Goal: Task Accomplishment & Management: Manage account settings

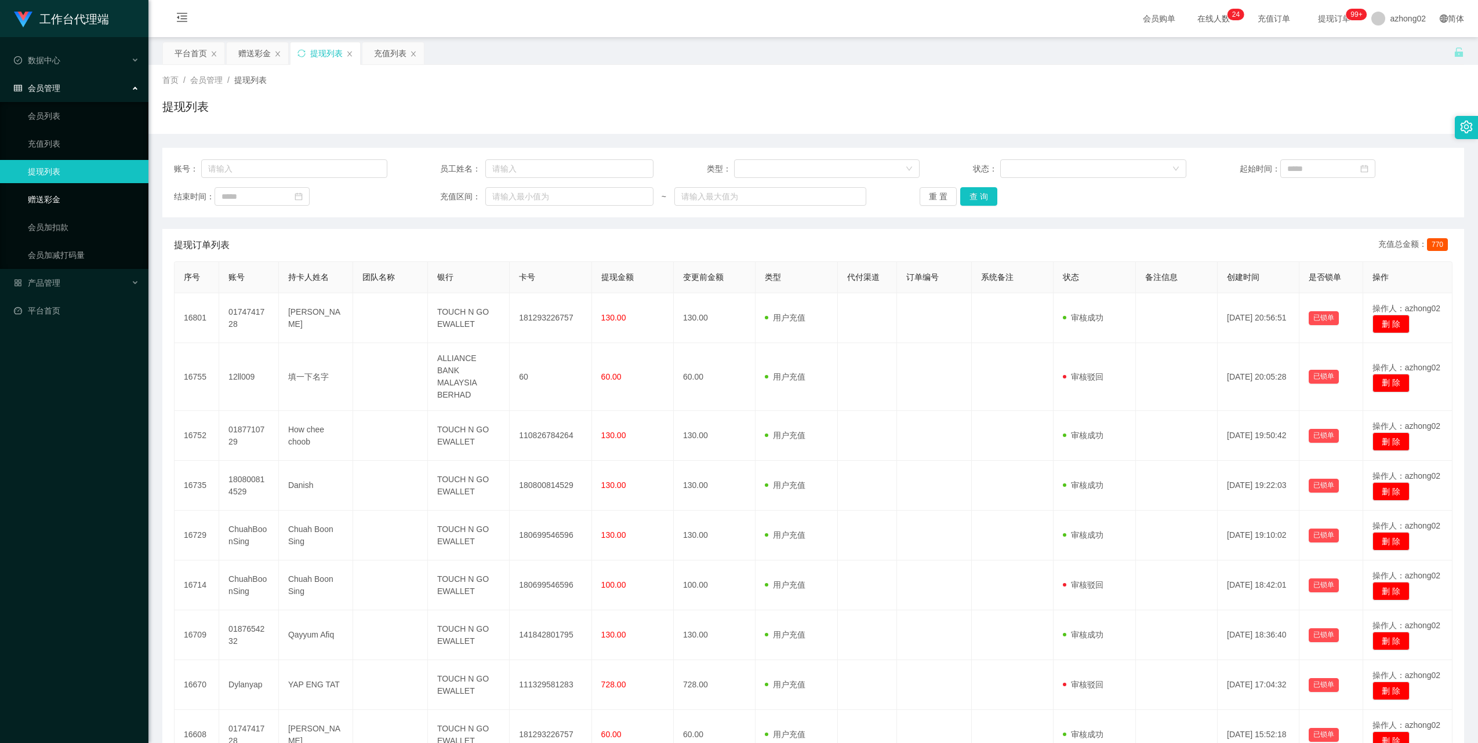
click at [42, 193] on link "赠送彩金" at bounding box center [83, 199] width 111 height 23
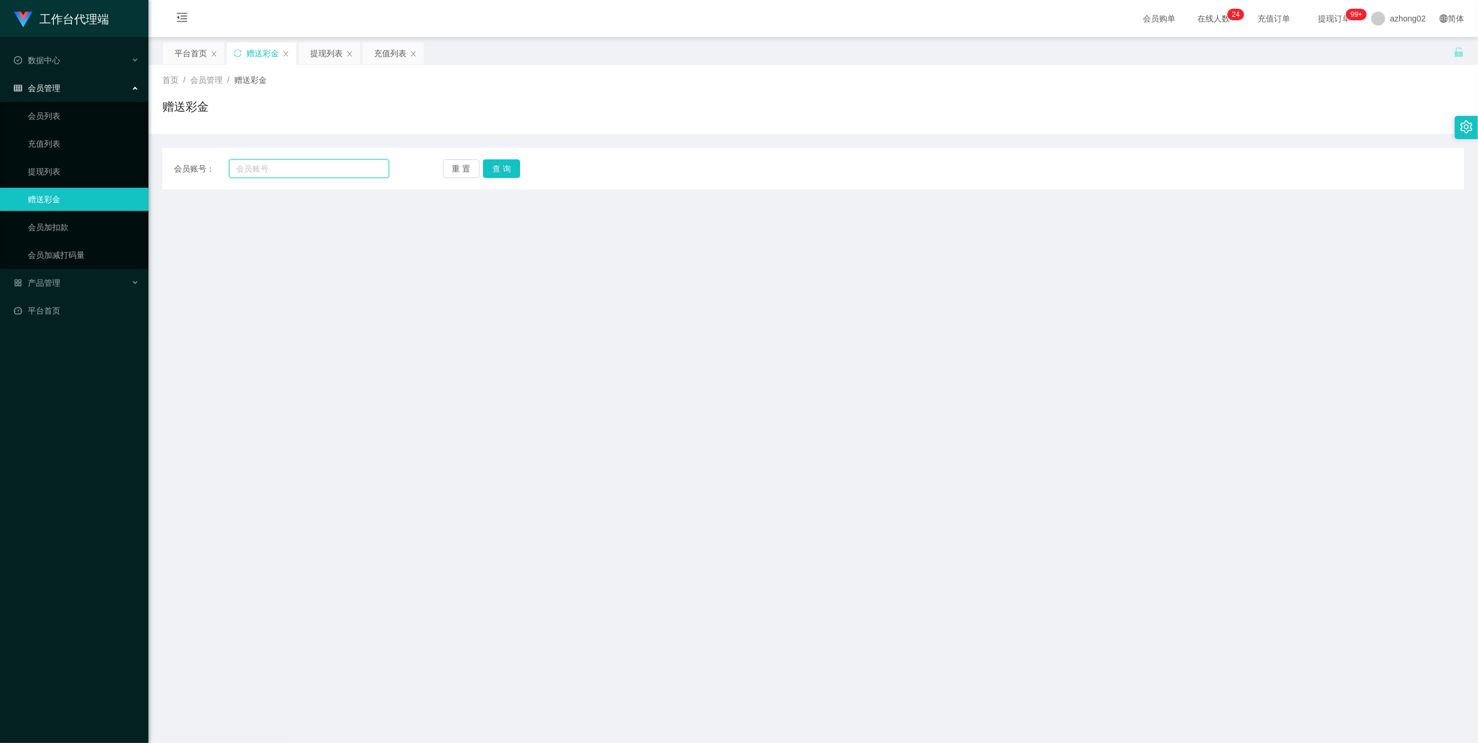
click at [297, 169] on input "text" at bounding box center [309, 168] width 160 height 19
paste input "chua8989"
type input "chua8989"
click at [509, 172] on button "查 询" at bounding box center [501, 168] width 37 height 19
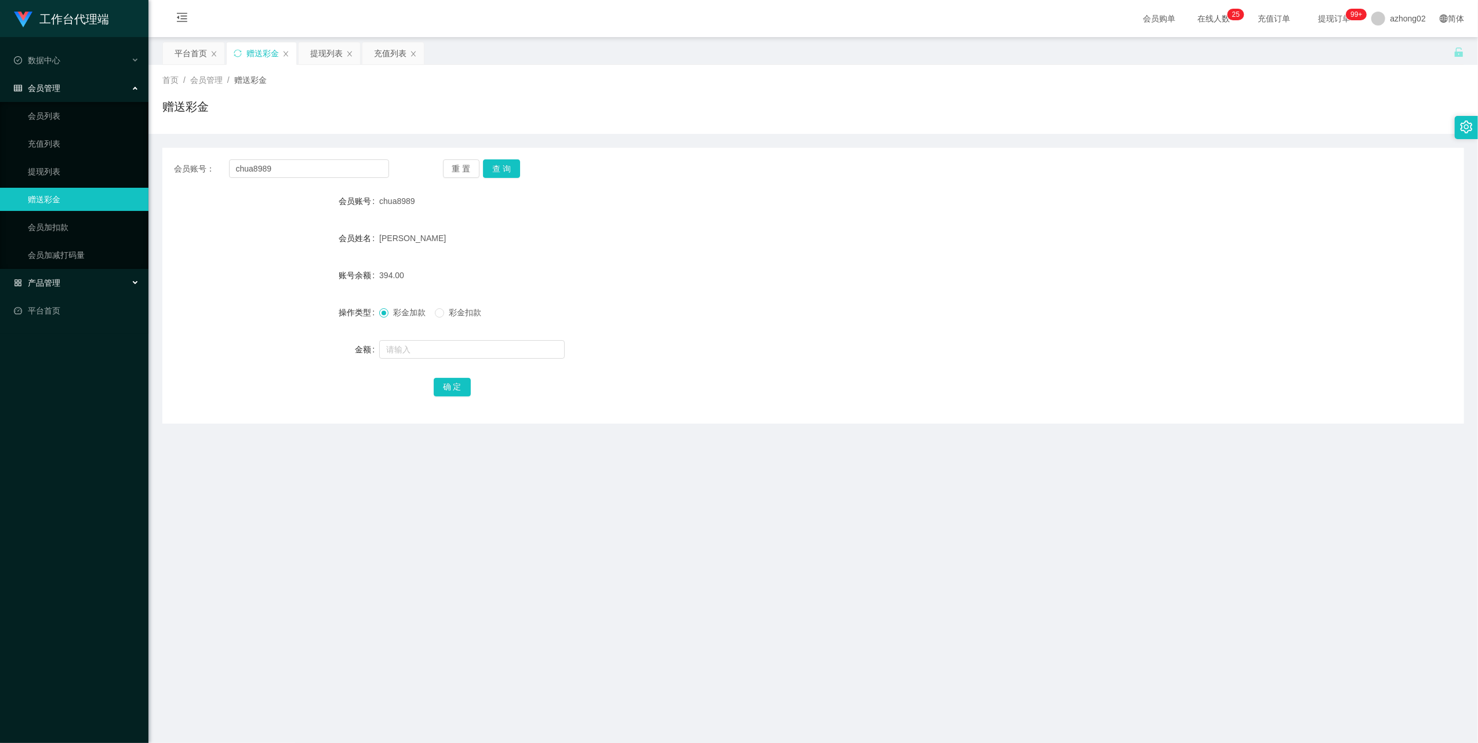
click at [52, 280] on span "产品管理" at bounding box center [37, 282] width 46 height 9
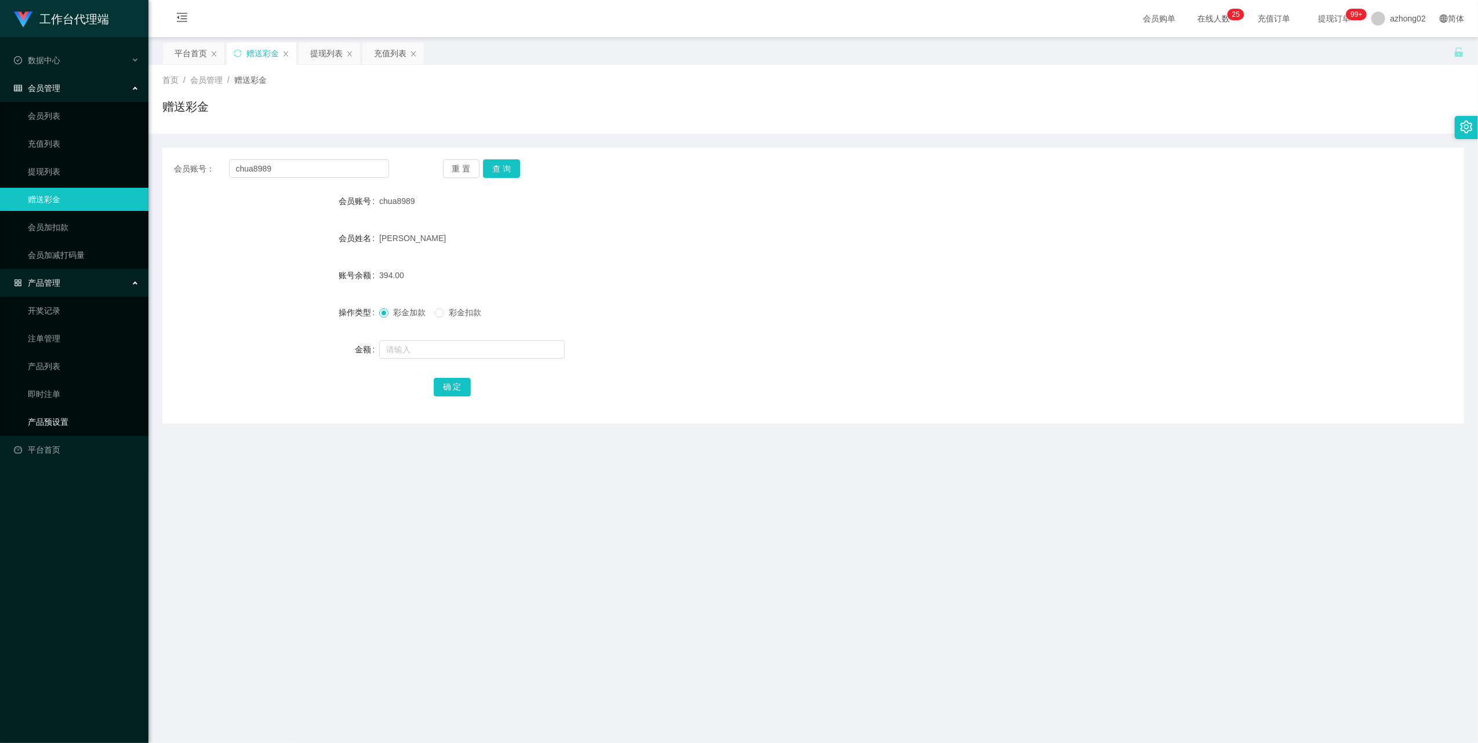
click at [52, 418] on link "产品预设置" at bounding box center [83, 422] width 111 height 23
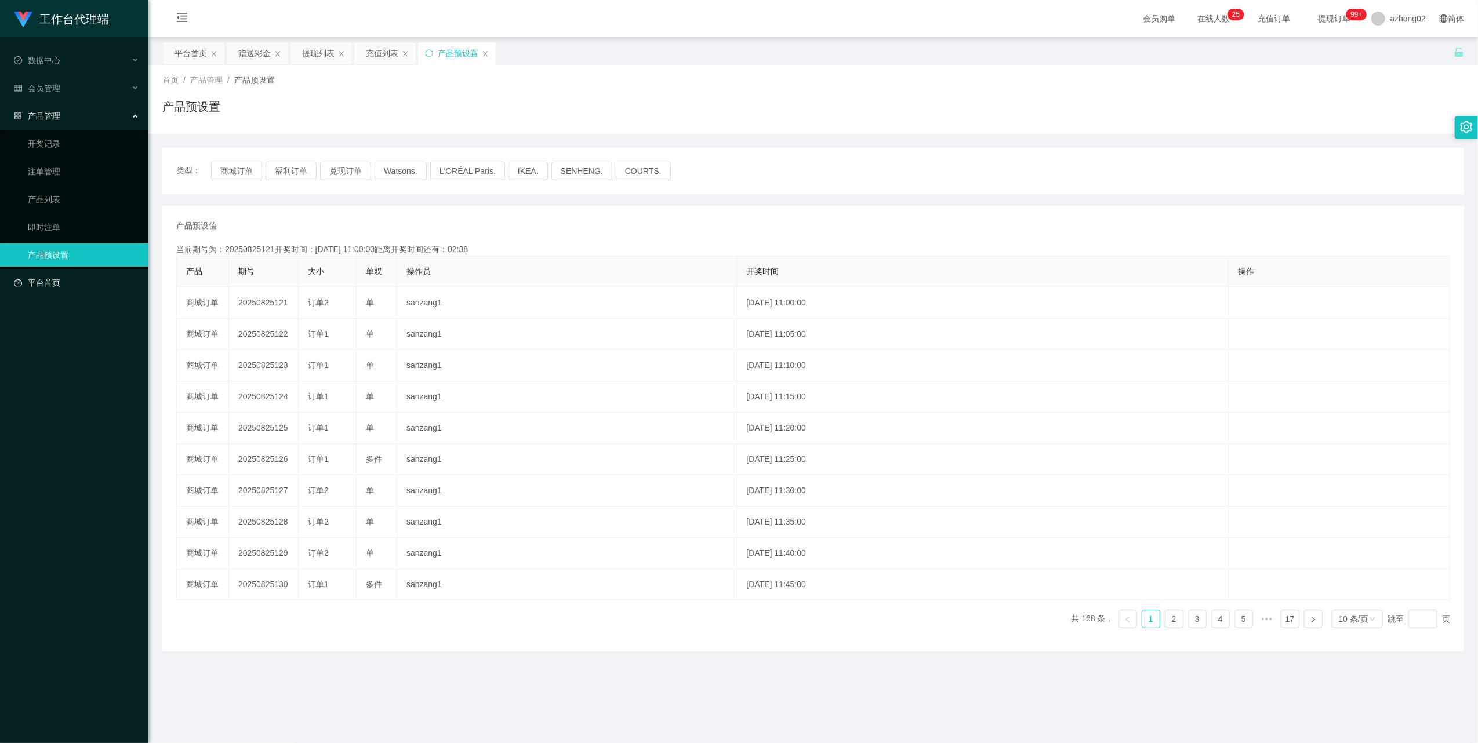
click at [53, 278] on link "平台首页" at bounding box center [76, 282] width 125 height 23
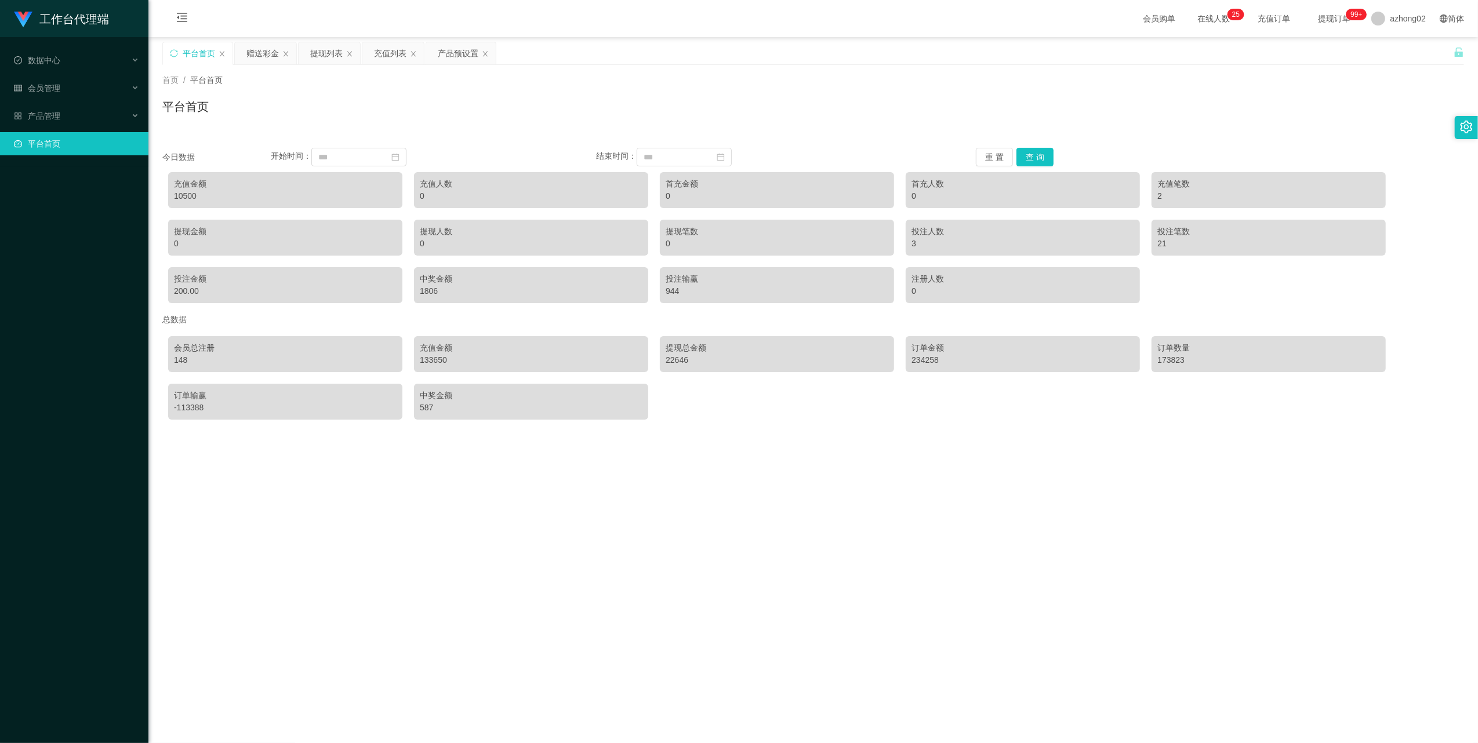
click at [34, 135] on link "平台首页" at bounding box center [76, 143] width 125 height 23
click at [49, 117] on div "产品管理" at bounding box center [74, 115] width 148 height 23
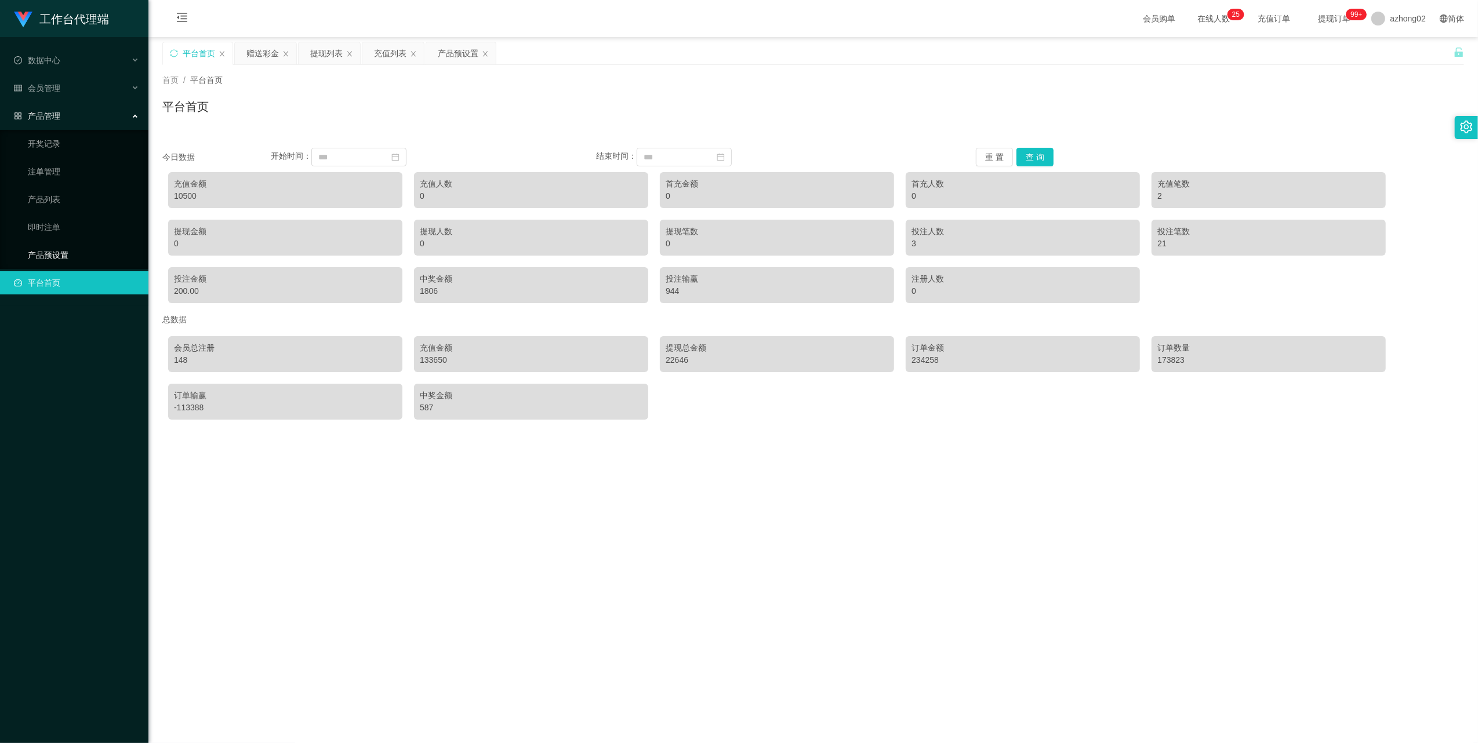
click at [57, 244] on link "产品预设置" at bounding box center [83, 255] width 111 height 23
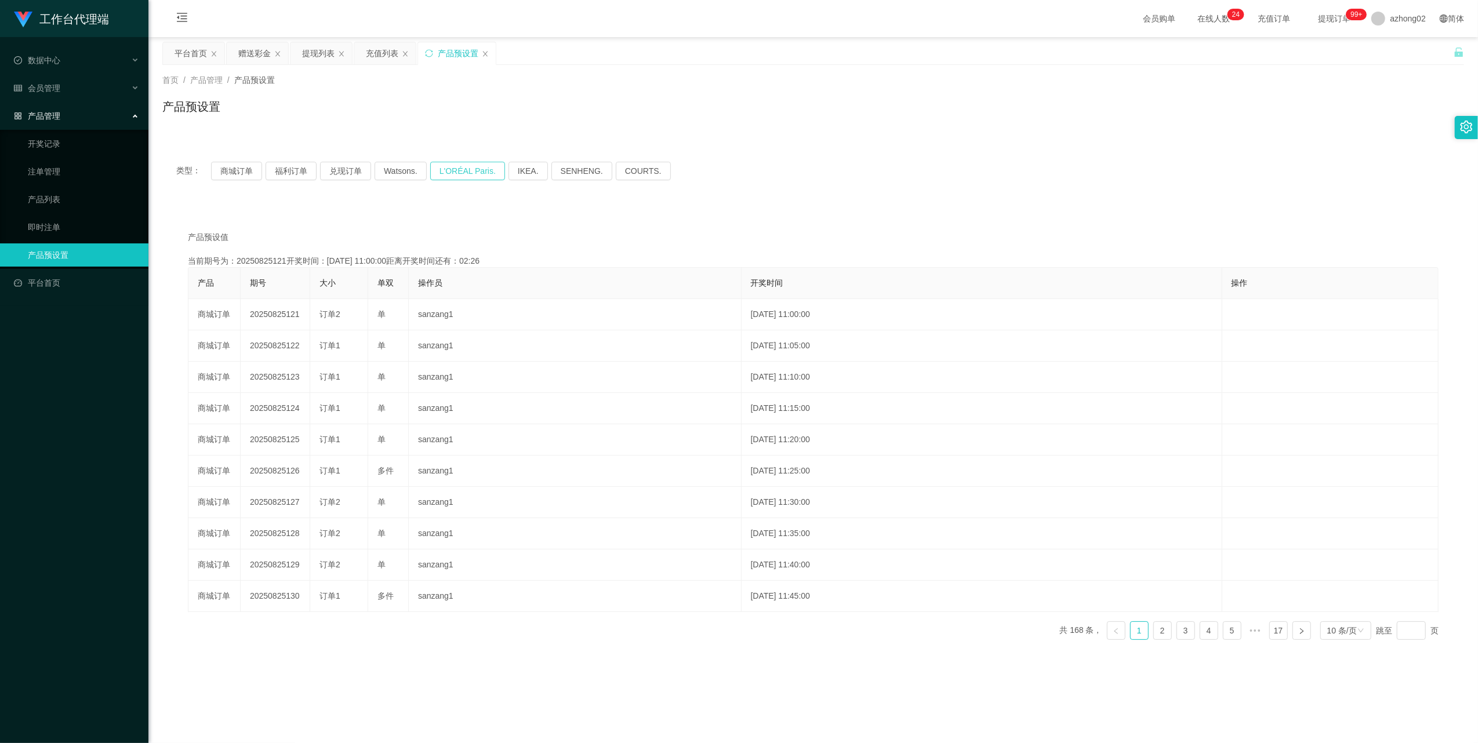
click at [481, 165] on button "L'ORÉAL Paris." at bounding box center [467, 171] width 75 height 19
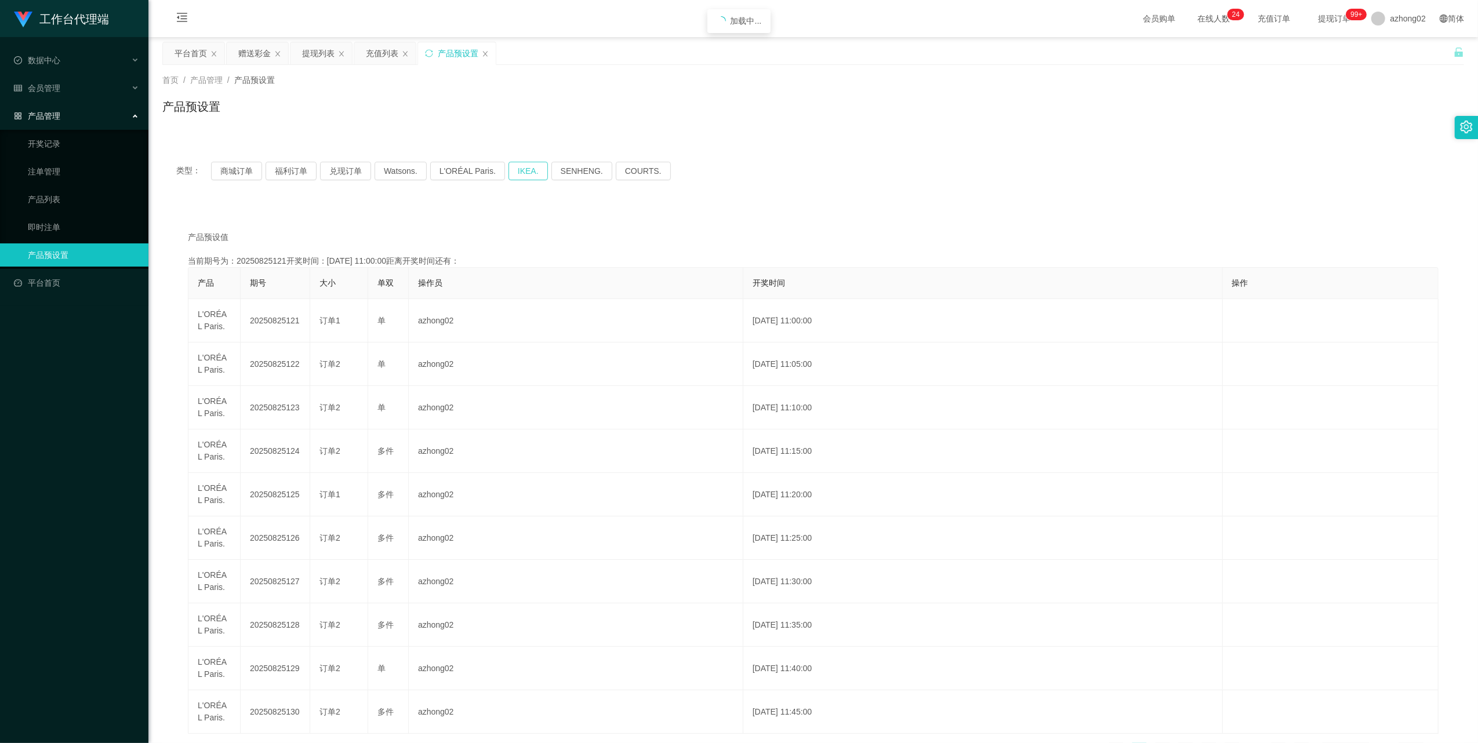
click at [521, 172] on button "IKEA." at bounding box center [528, 171] width 39 height 19
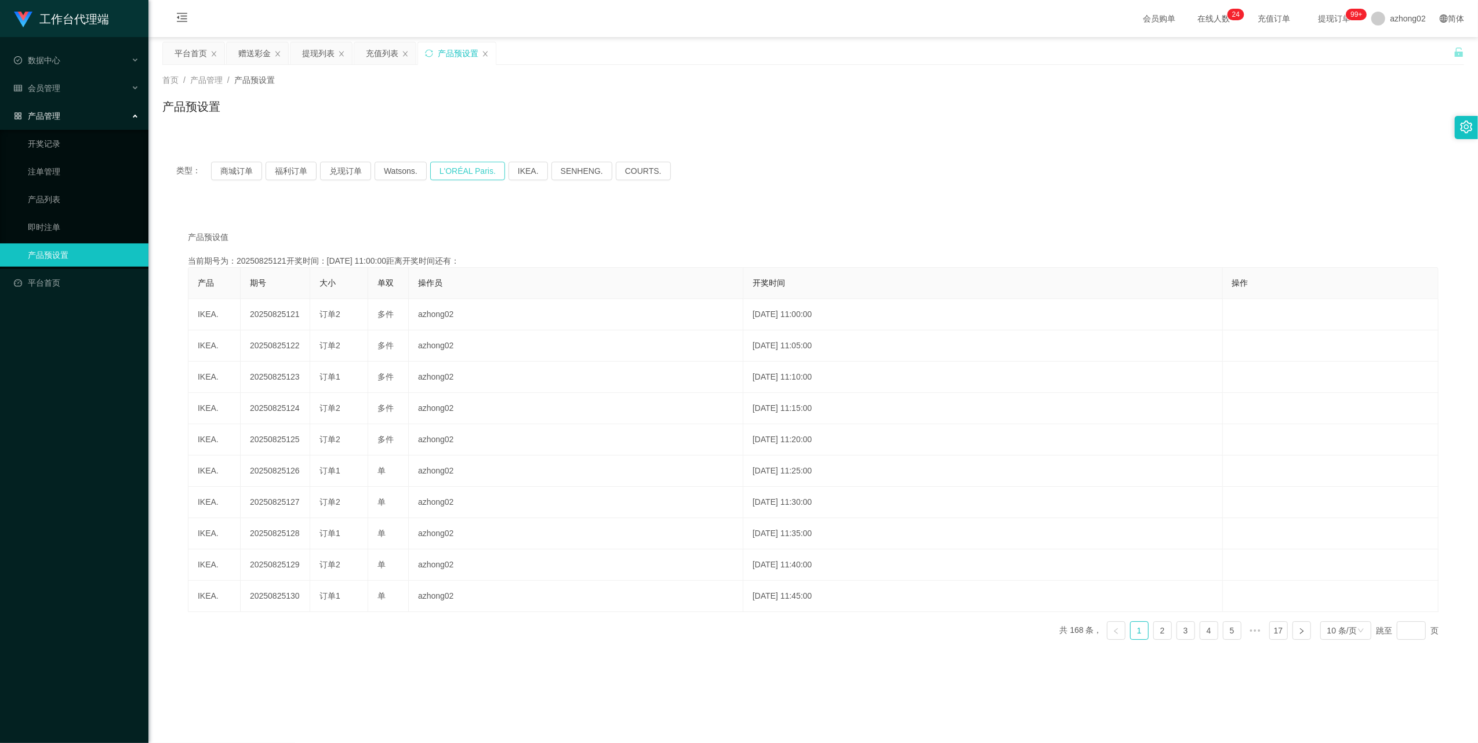
click at [473, 172] on button "L'ORÉAL Paris." at bounding box center [467, 171] width 75 height 19
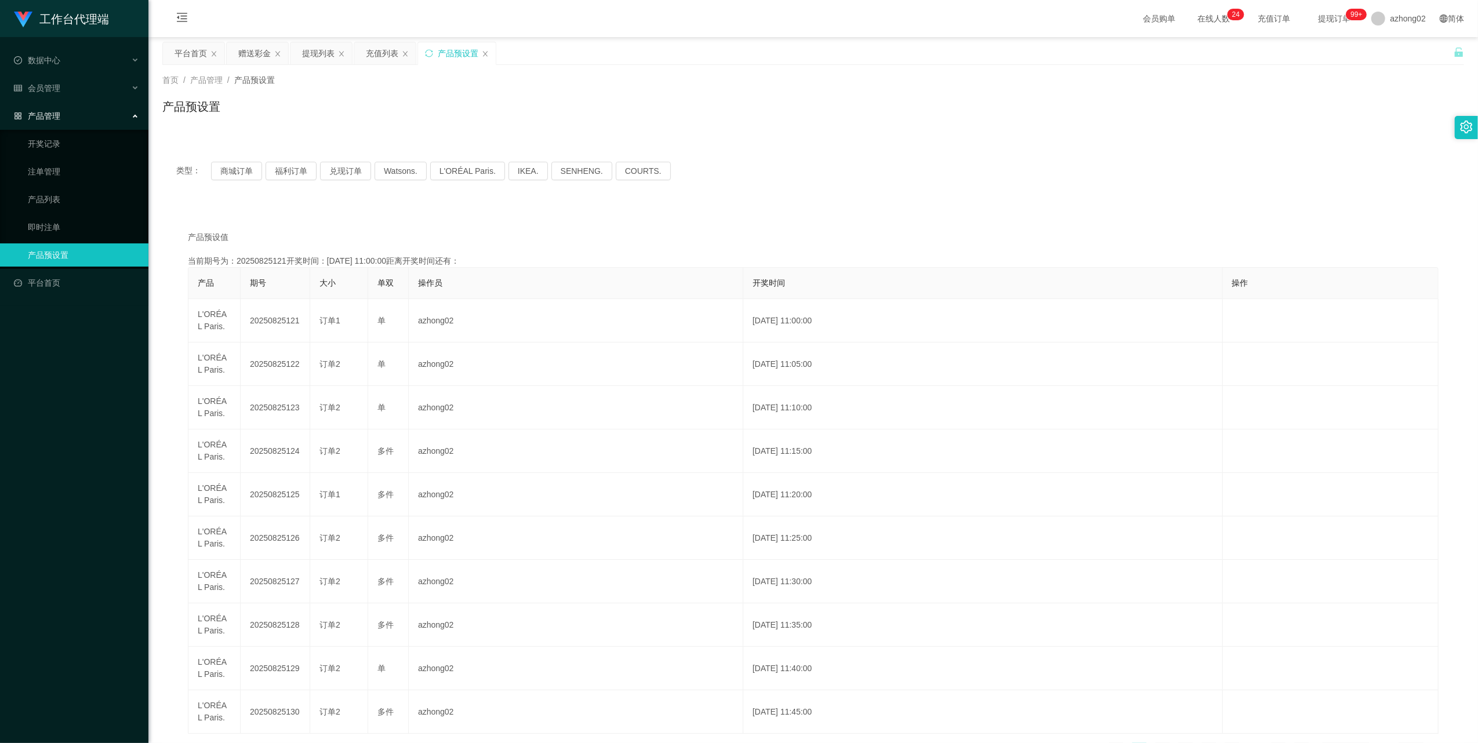
click at [53, 238] on ul "开奖记录 注单管理 产品列表 即时注单 产品预设置" at bounding box center [74, 199] width 148 height 139
click at [327, 49] on div "提现列表" at bounding box center [318, 53] width 32 height 22
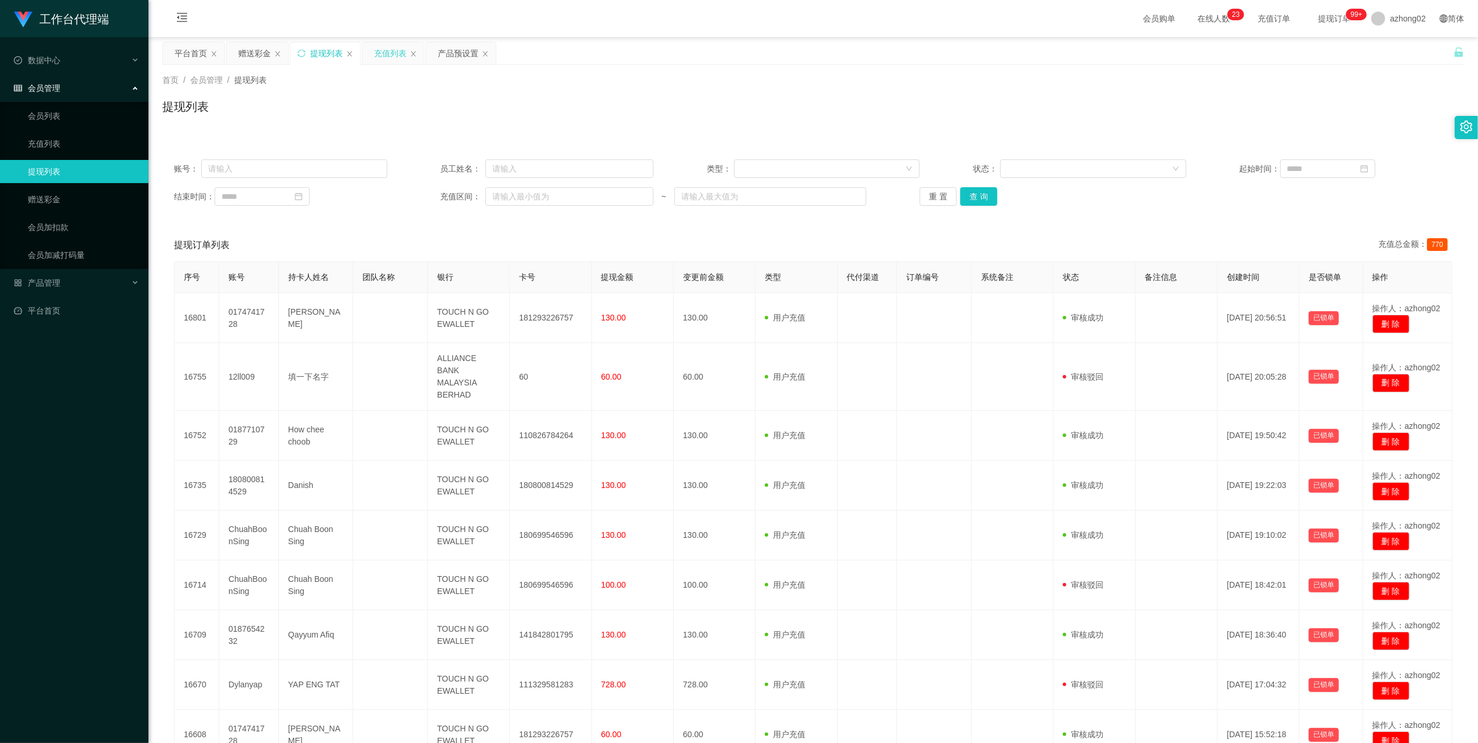
click at [393, 56] on div "充值列表" at bounding box center [390, 53] width 32 height 22
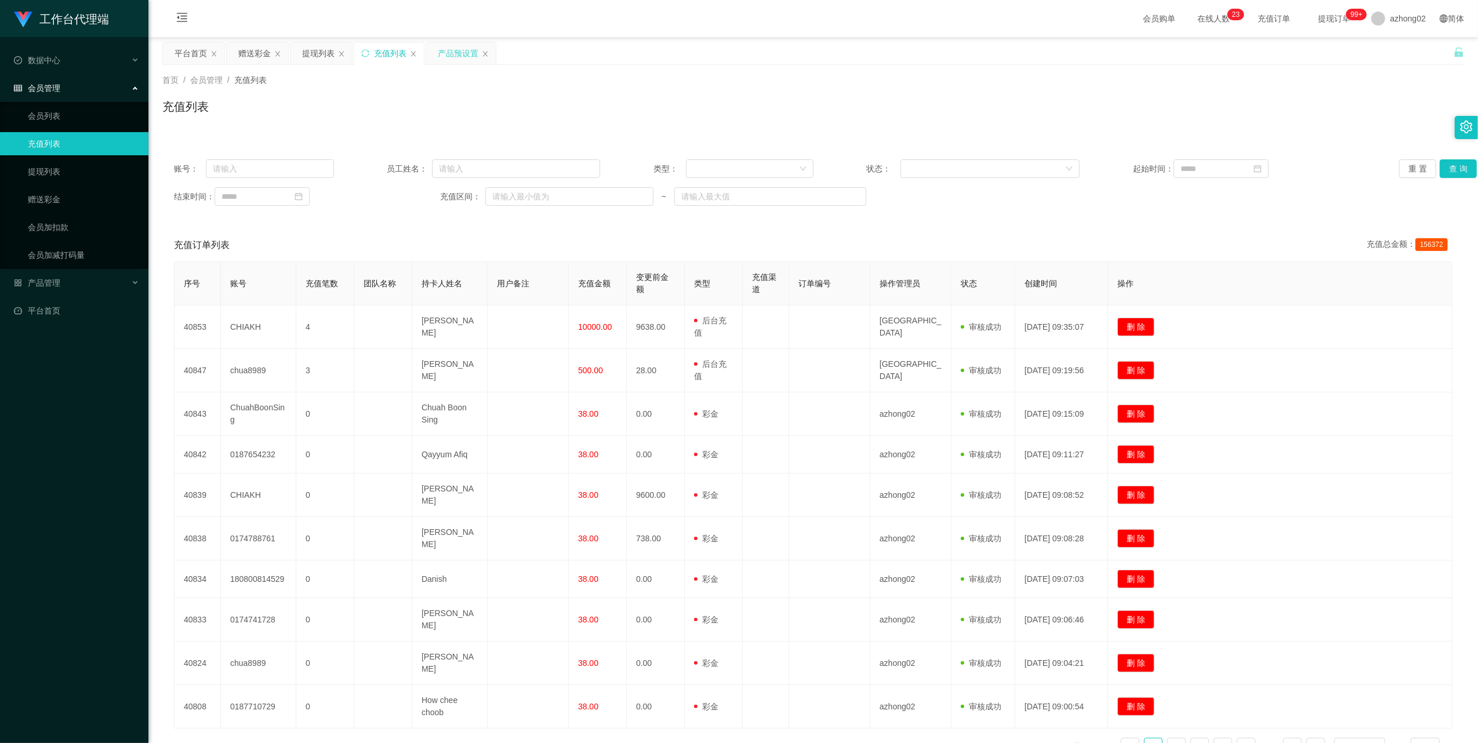
click at [458, 53] on div "产品预设置" at bounding box center [458, 53] width 41 height 22
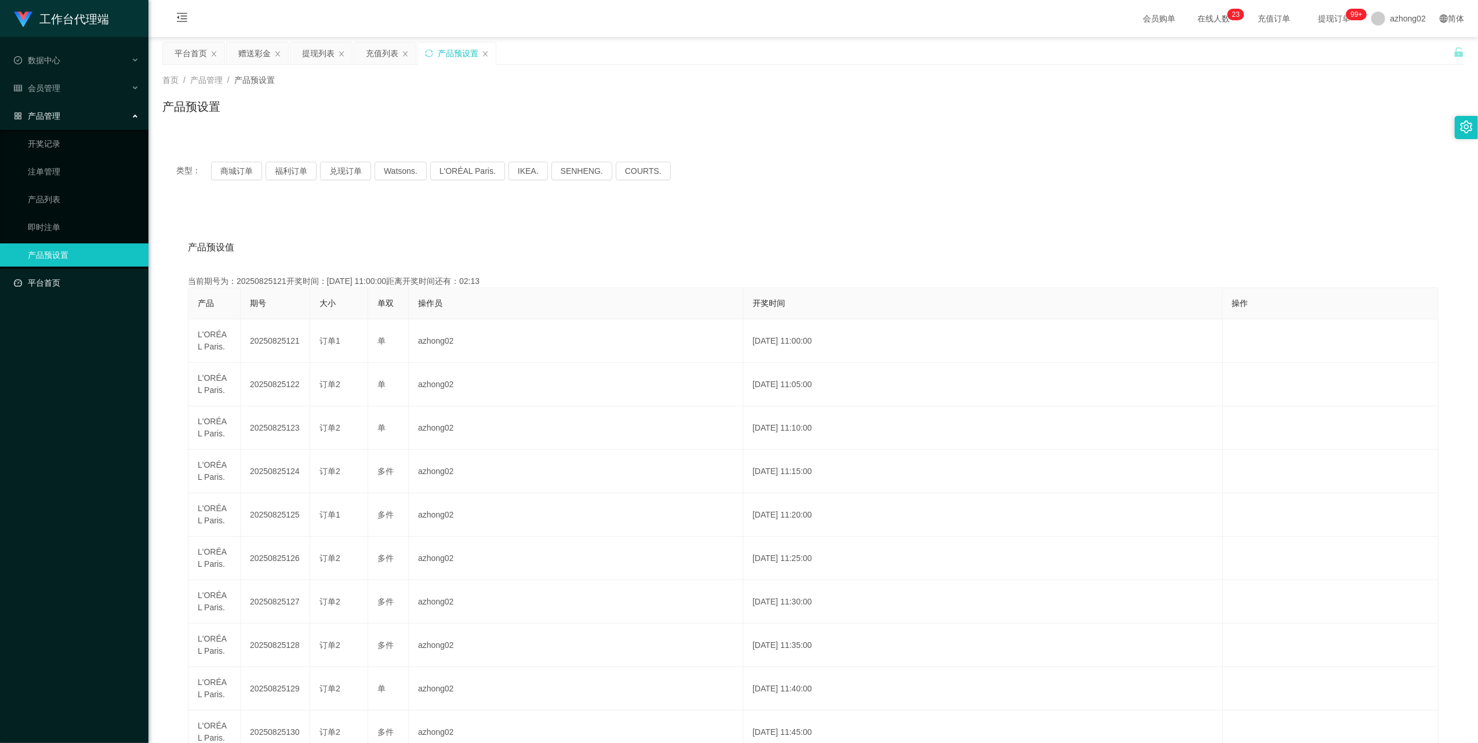
click at [53, 272] on link "平台首页" at bounding box center [76, 282] width 125 height 23
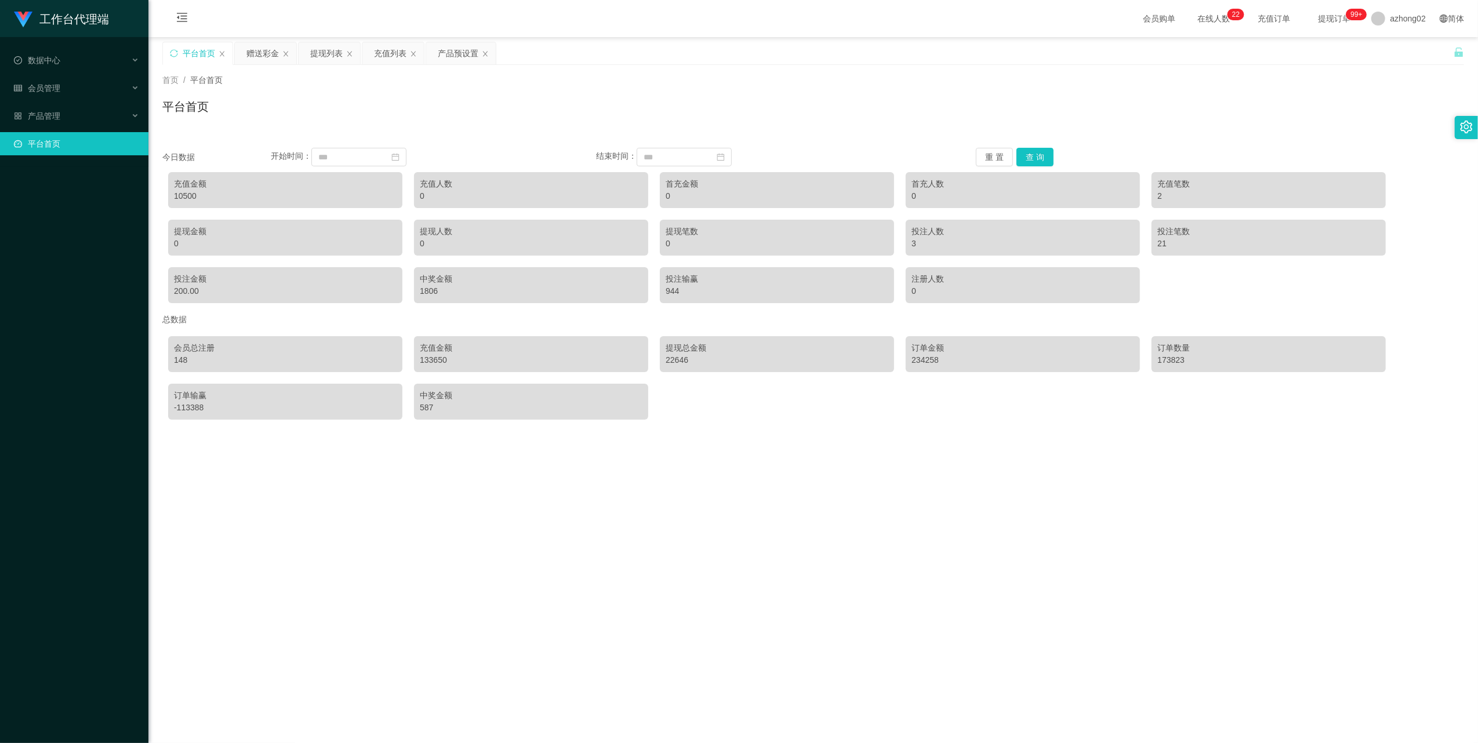
click at [40, 135] on link "平台首页" at bounding box center [76, 143] width 125 height 23
click at [46, 111] on span "产品管理" at bounding box center [37, 115] width 46 height 9
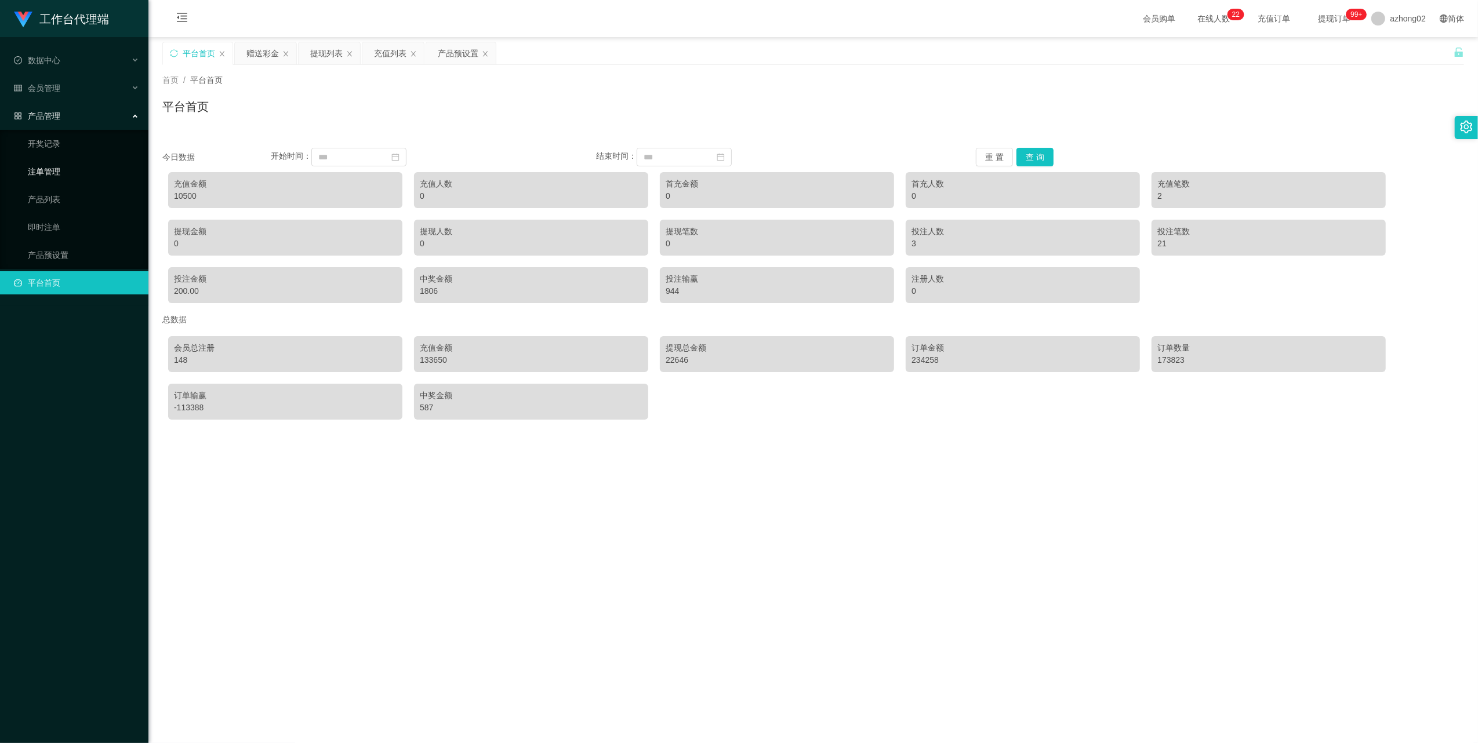
click at [59, 166] on link "注单管理" at bounding box center [83, 171] width 111 height 23
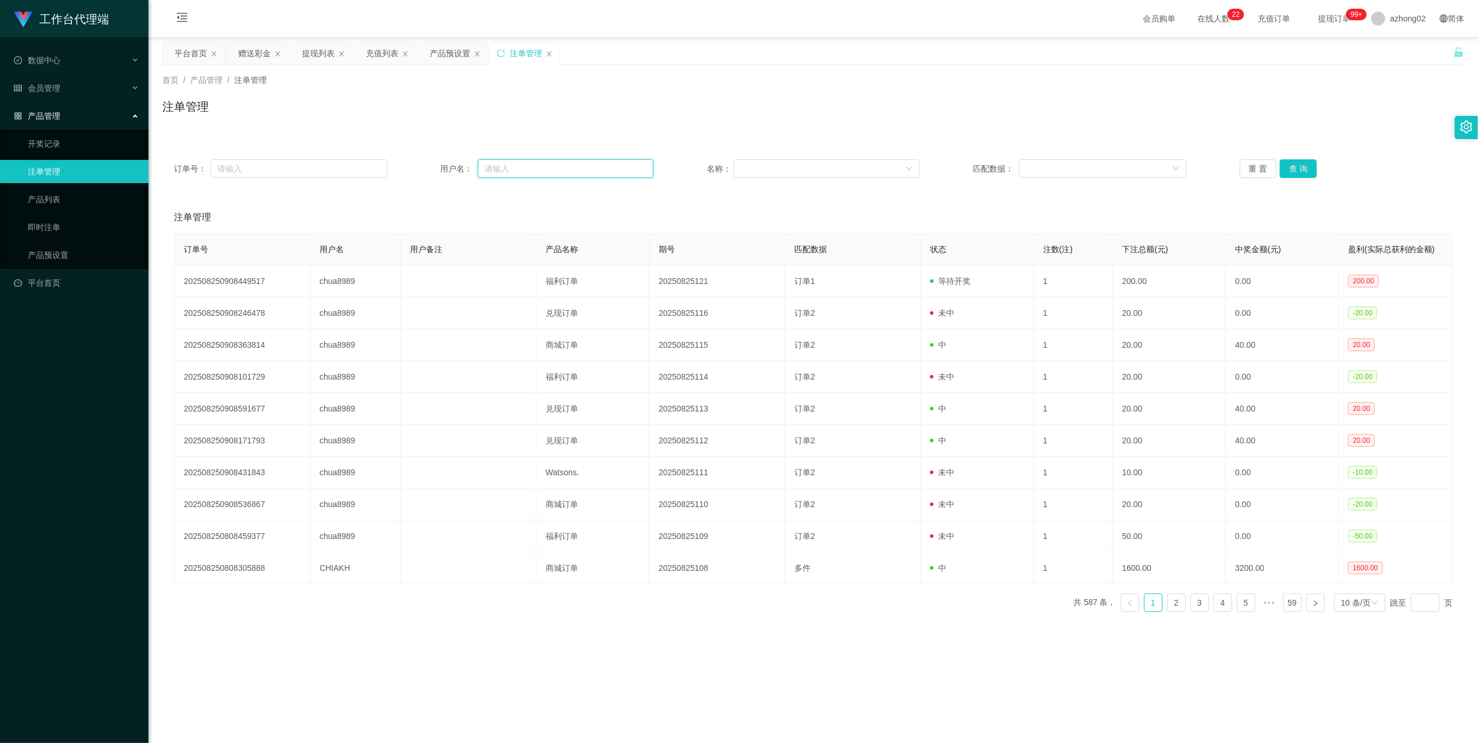
click at [587, 166] on input "text" at bounding box center [566, 168] width 176 height 19
paste input "chua8989"
type input "chua8989"
click at [1299, 172] on button "查 询" at bounding box center [1298, 168] width 37 height 19
click at [42, 104] on div "产品管理" at bounding box center [74, 115] width 148 height 23
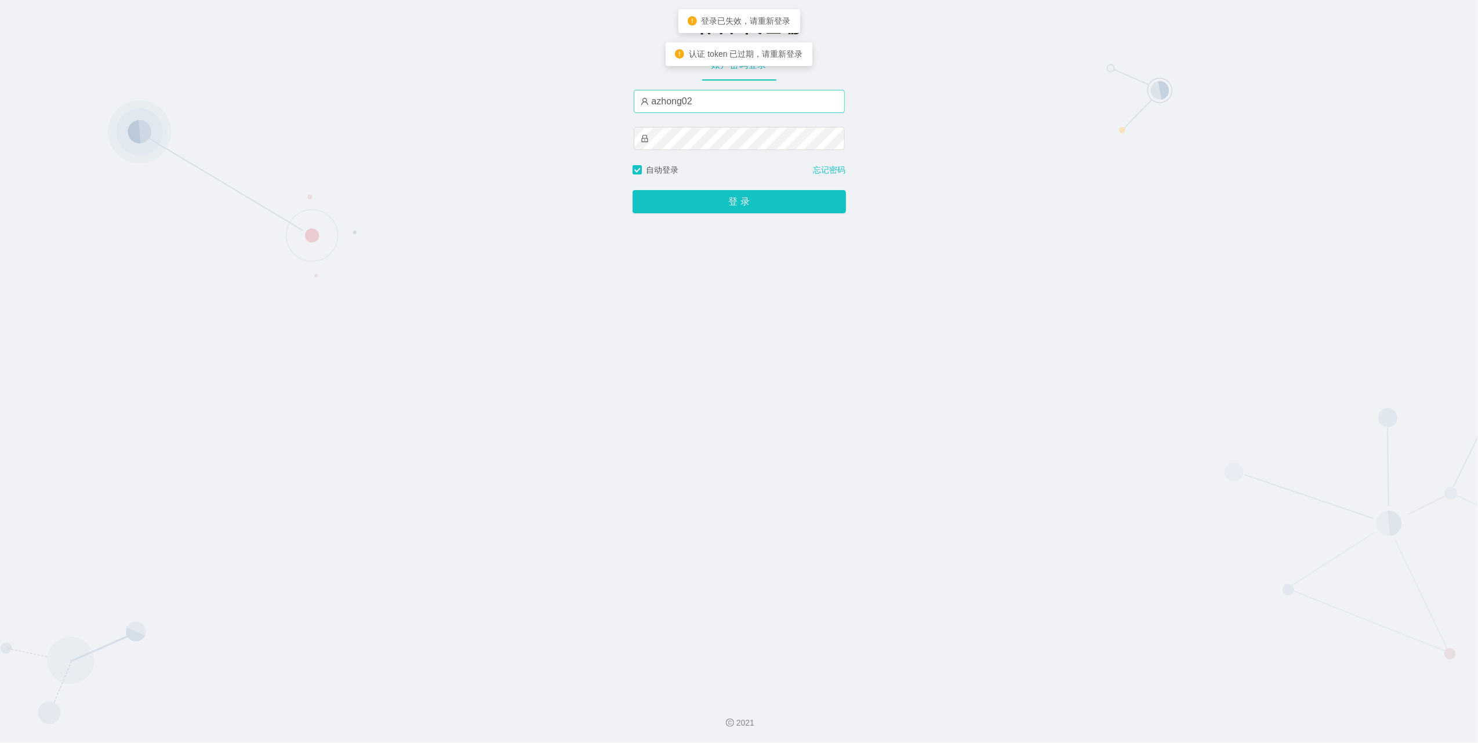
type input "xiaolin1"
click at [752, 201] on button "登 录" at bounding box center [739, 201] width 213 height 23
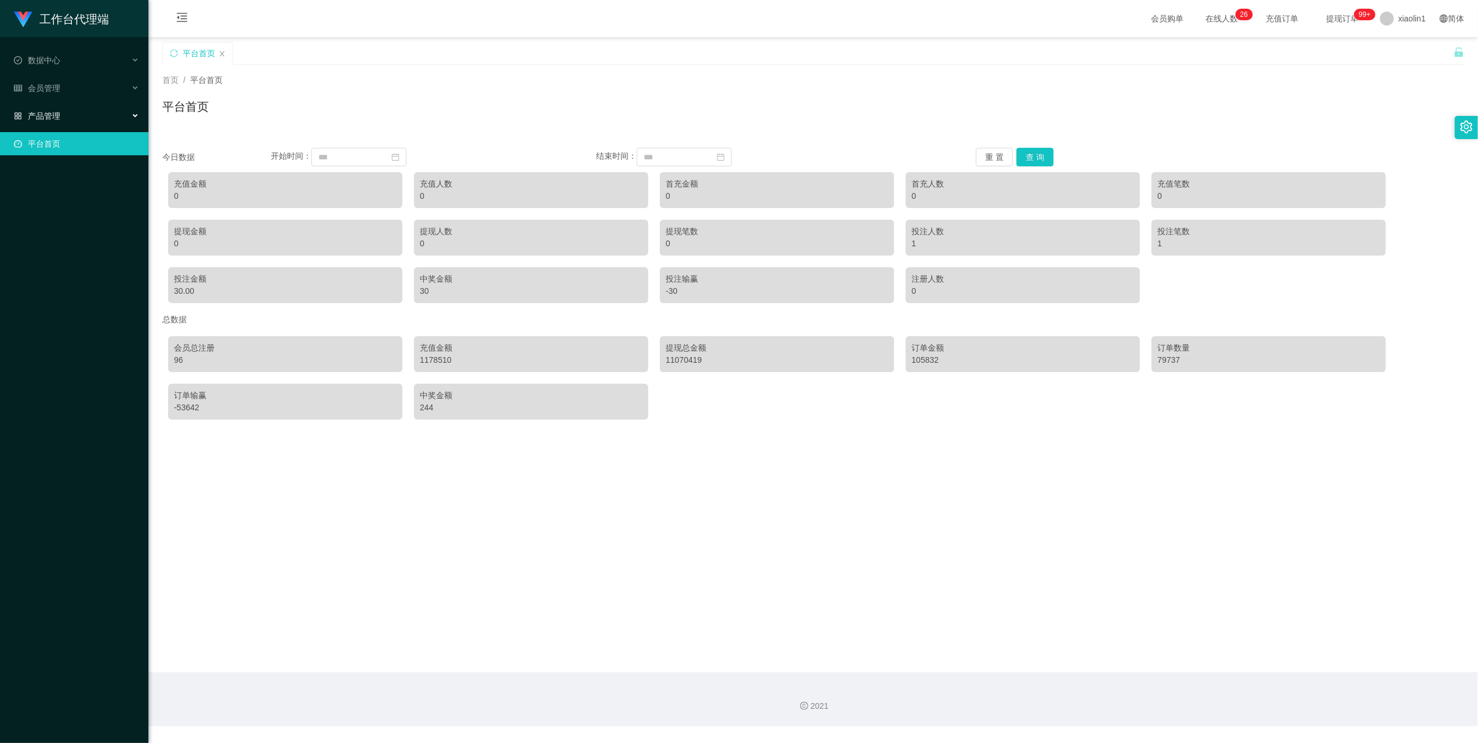
click at [36, 111] on span "产品管理" at bounding box center [37, 115] width 46 height 9
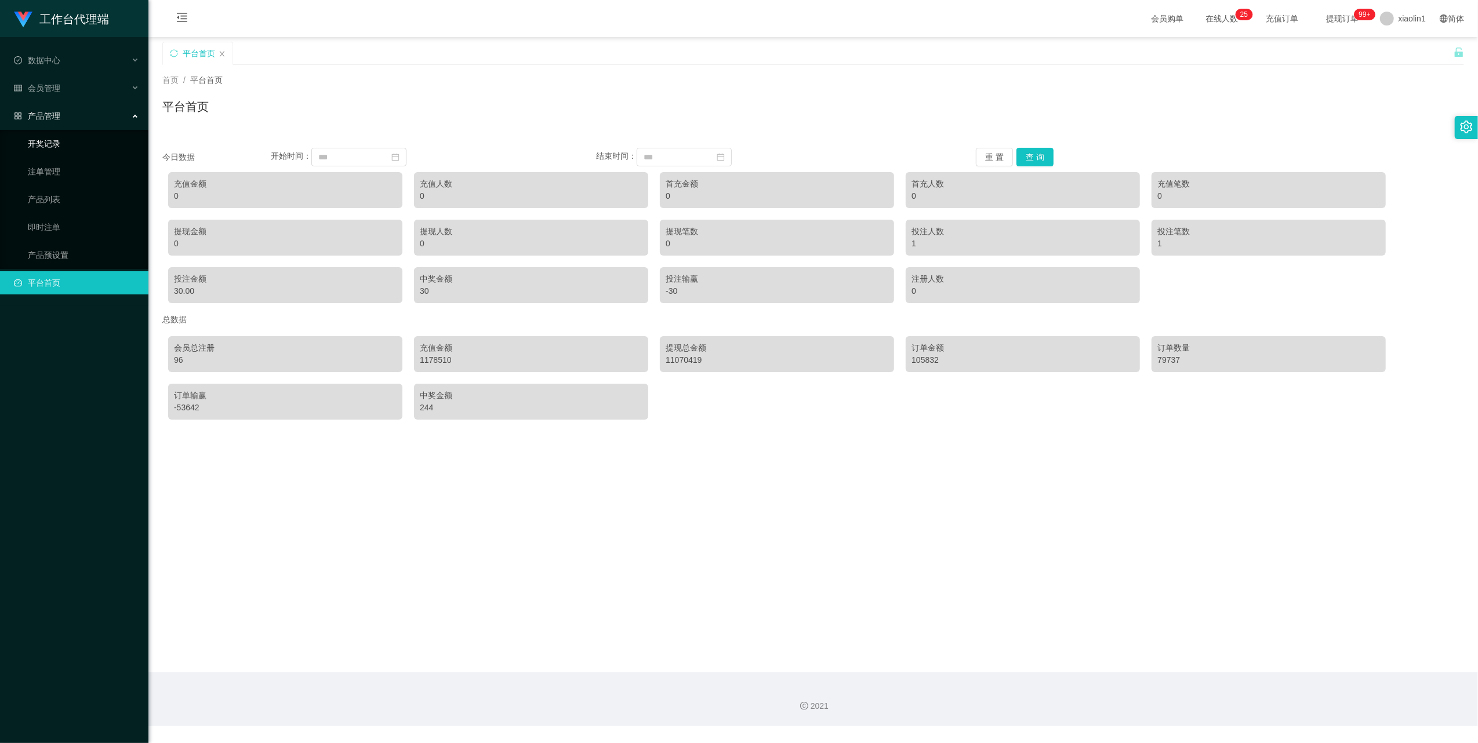
click at [52, 142] on link "开奖记录" at bounding box center [83, 143] width 111 height 23
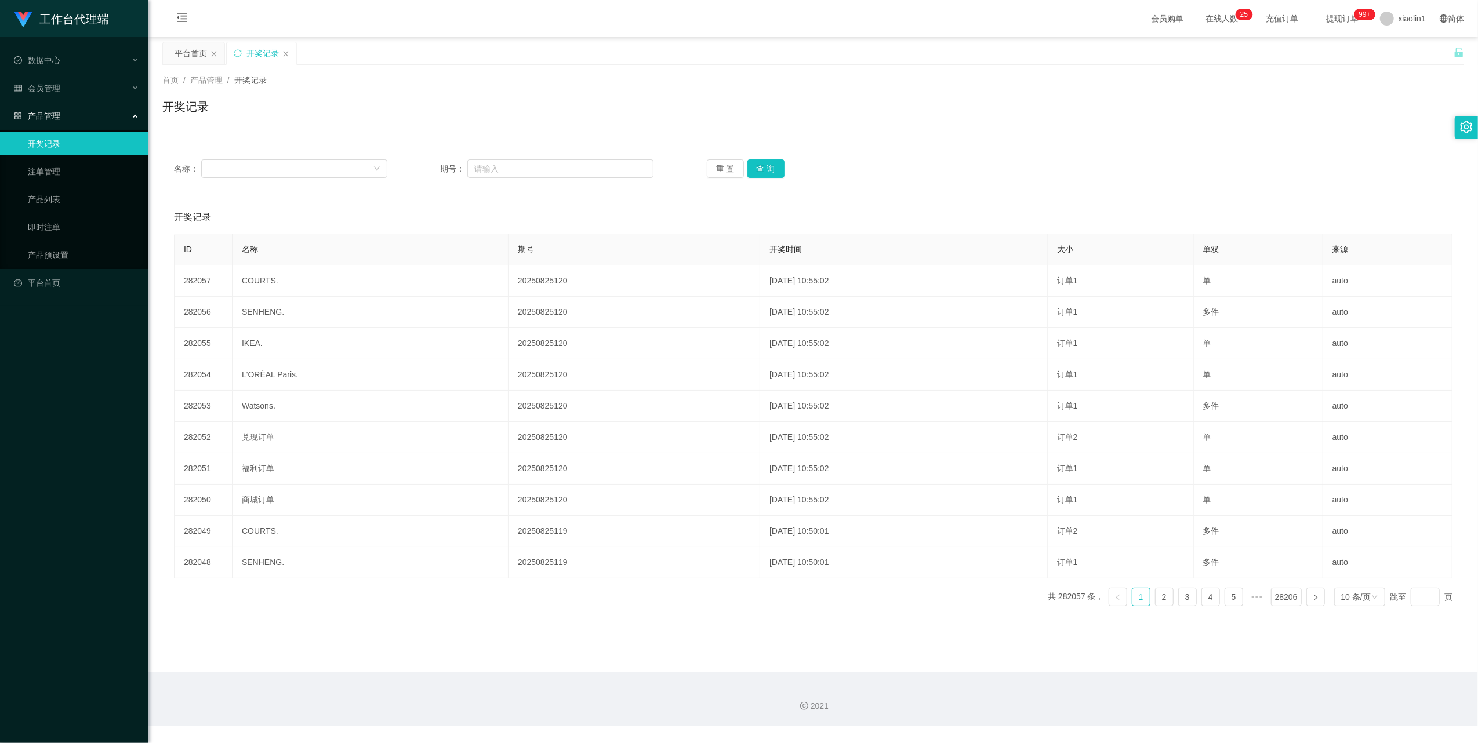
drag, startPoint x: 49, startPoint y: 115, endPoint x: 51, endPoint y: 103, distance: 11.7
click at [49, 114] on span "产品管理" at bounding box center [37, 115] width 46 height 9
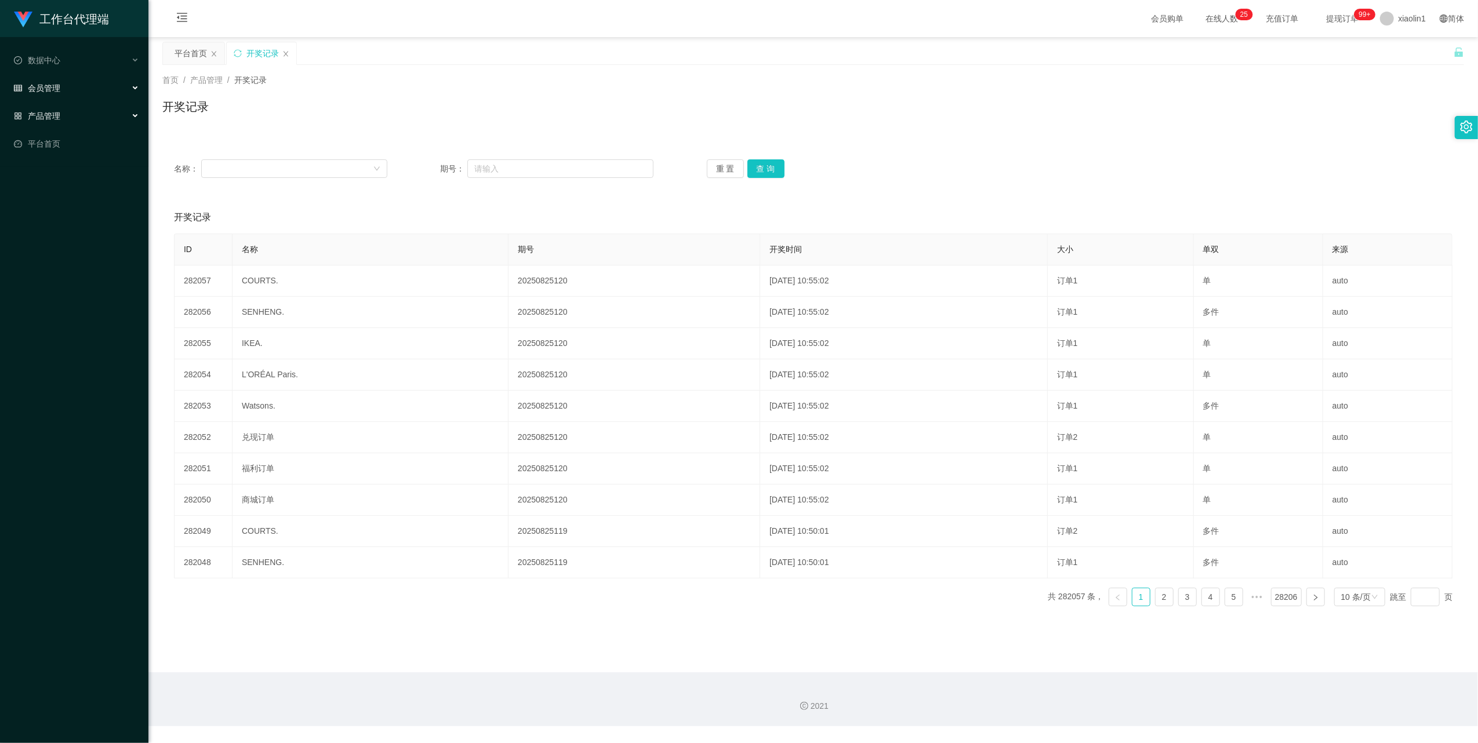
click at [52, 84] on span "会员管理" at bounding box center [37, 88] width 46 height 9
